Goal: Find specific page/section: Find specific page/section

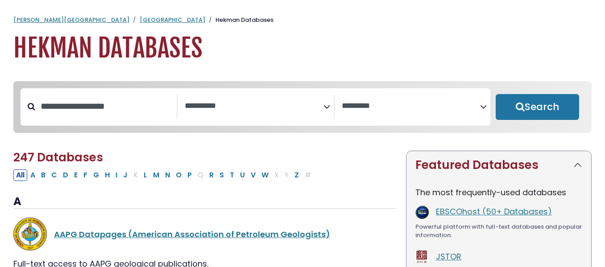
select select "Database Subject Filter"
select select "Database Vendors Filter"
click at [186, 178] on button "P" at bounding box center [190, 175] width 10 height 12
select select "Database Subject Filter"
select select "Database Vendors Filter"
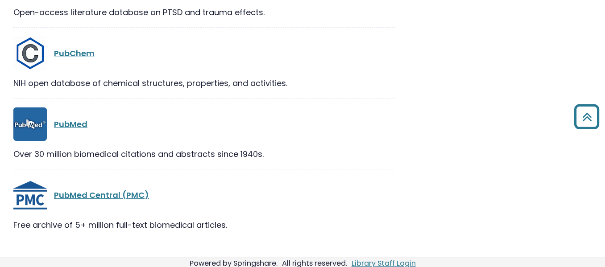
scroll to position [1681, 0]
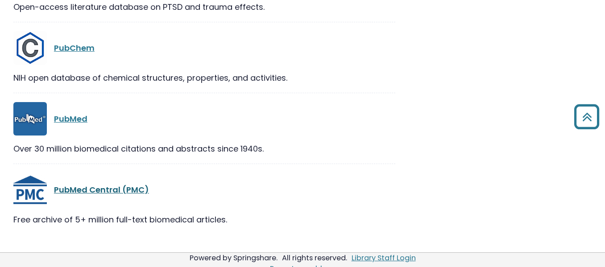
click at [106, 184] on link "PubMed Central (PMC)" at bounding box center [101, 189] width 95 height 11
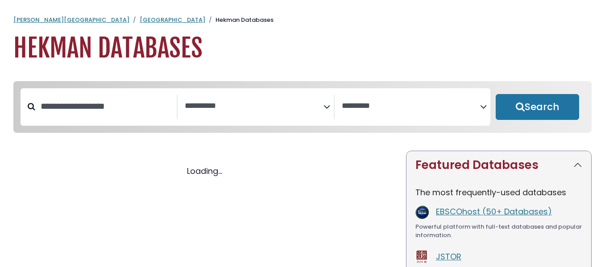
select select "Database Subject Filter"
select select "Database Vendors Filter"
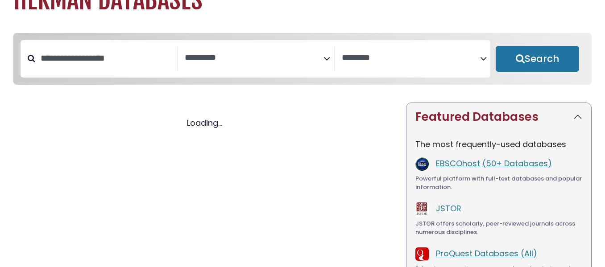
select select "Database Subject Filter"
select select "Database Vendors Filter"
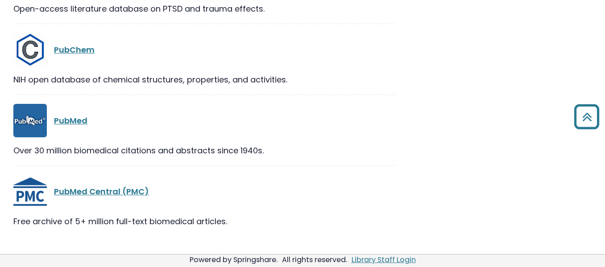
scroll to position [1681, 0]
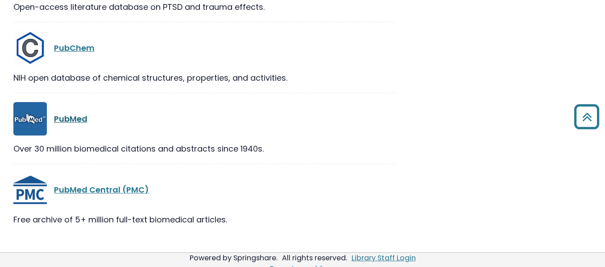
click at [68, 113] on link "PubMed" at bounding box center [70, 118] width 33 height 11
